Goal: Transaction & Acquisition: Purchase product/service

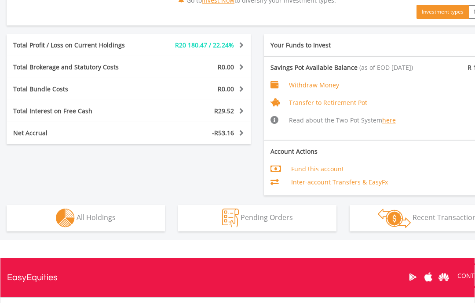
scroll to position [443, 0]
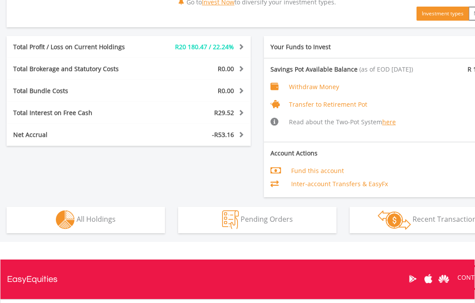
click at [138, 219] on button "Holdings All Holdings" at bounding box center [86, 220] width 158 height 26
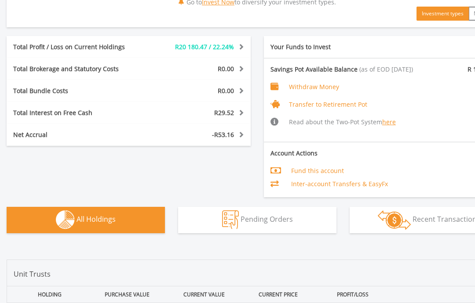
scroll to position [703, 0]
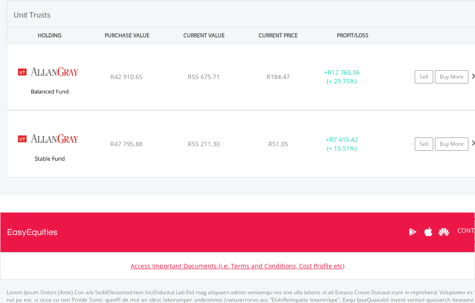
click at [459, 72] on link "Buy More" at bounding box center [451, 76] width 33 height 13
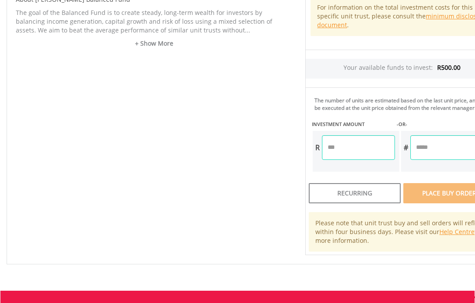
scroll to position [481, 0]
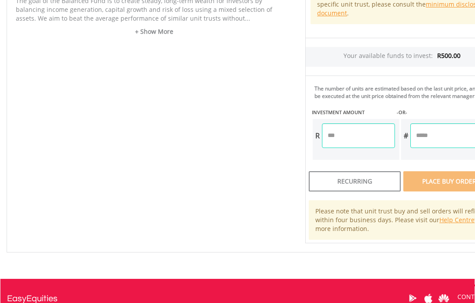
click at [351, 142] on input "number" at bounding box center [358, 135] width 73 height 25
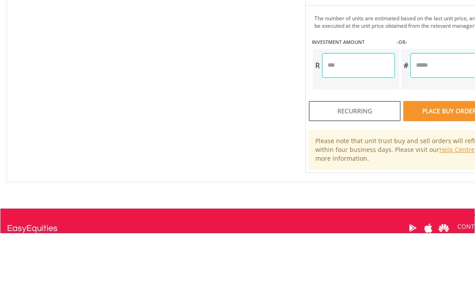
click at [458, 118] on div "Unit Price R184.47 How the Pricing Works Unit trusts use forward pricing. The p…" at bounding box center [401, 31] width 207 height 426
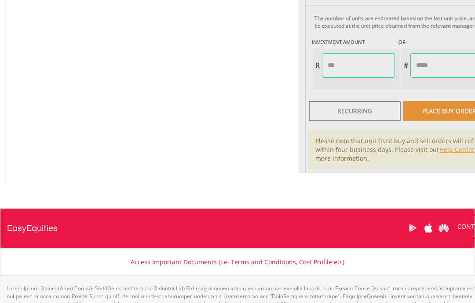
type input "******"
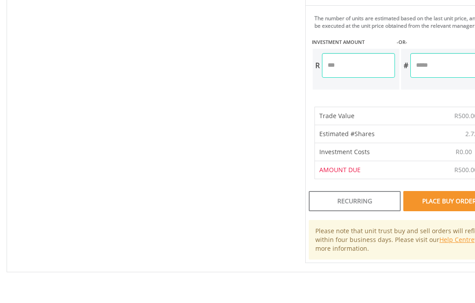
click at [447, 208] on div "Place Buy Order" at bounding box center [449, 201] width 92 height 20
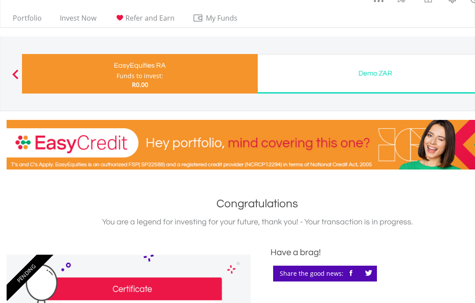
scroll to position [14, 0]
click at [40, 23] on link "Portfolio" at bounding box center [27, 21] width 36 height 14
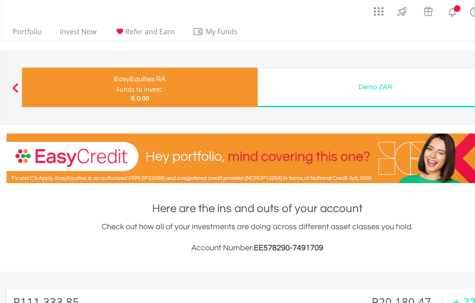
scroll to position [84, 167]
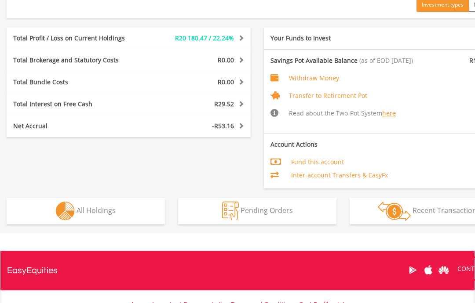
click at [149, 219] on button "Holdings All Holdings" at bounding box center [86, 212] width 158 height 26
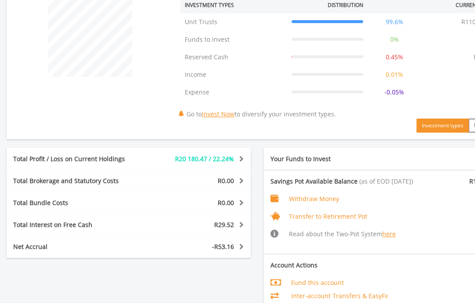
scroll to position [348, 0]
